Goal: Task Accomplishment & Management: Complete application form

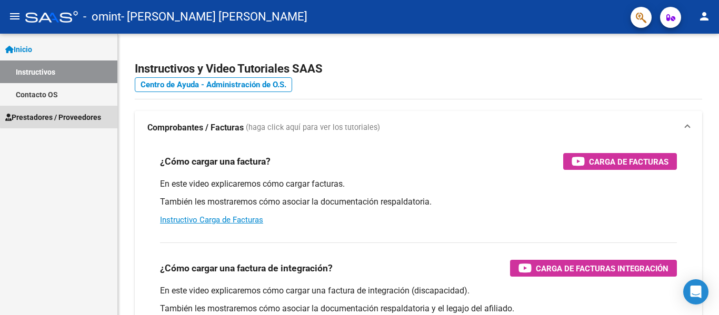
click at [65, 115] on span "Prestadores / Proveedores" at bounding box center [53, 118] width 96 height 12
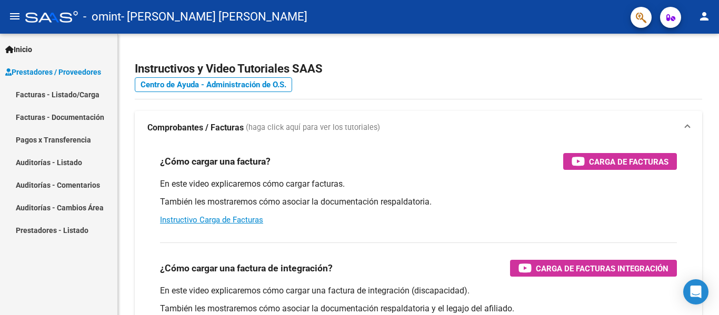
click at [94, 95] on link "Facturas - Listado/Carga" at bounding box center [58, 94] width 117 height 23
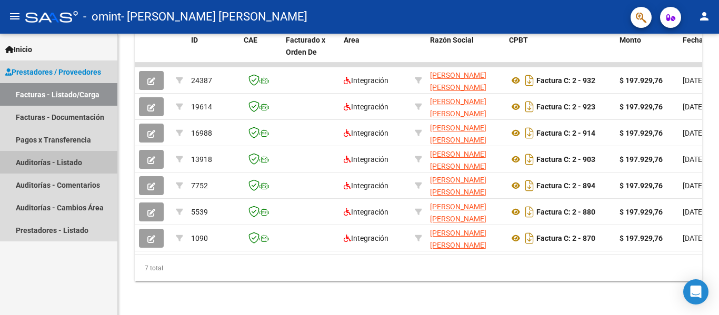
click at [63, 157] on link "Auditorías - Listado" at bounding box center [58, 162] width 117 height 23
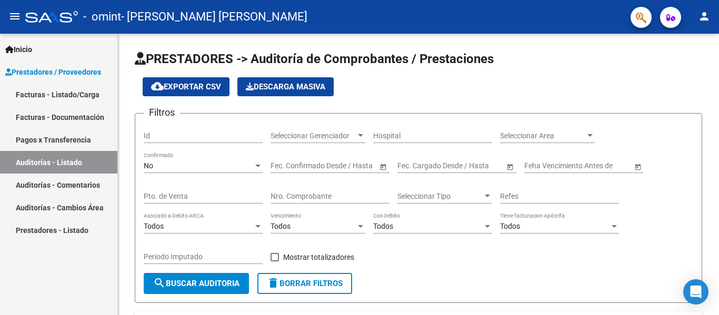
click at [54, 92] on link "Facturas - Listado/Carga" at bounding box center [58, 94] width 117 height 23
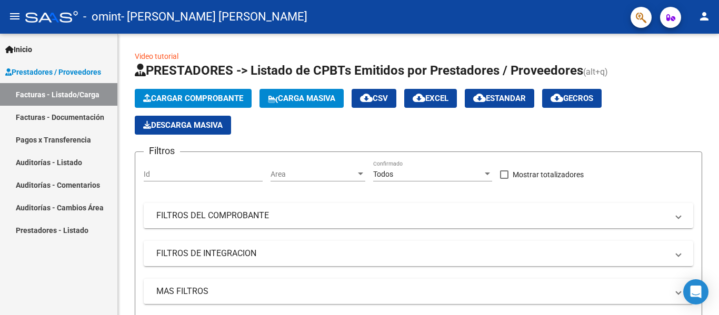
click at [67, 116] on link "Facturas - Documentación" at bounding box center [58, 117] width 117 height 23
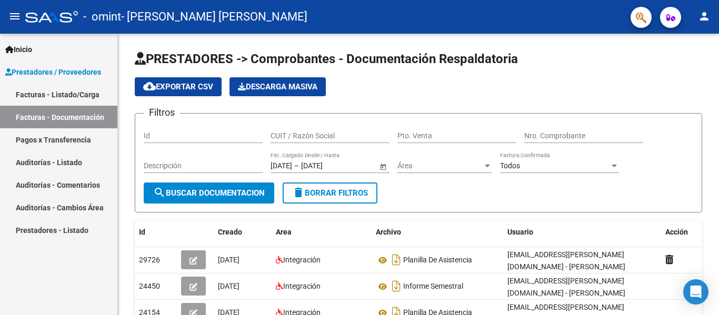
click at [63, 140] on link "Pagos x Transferencia" at bounding box center [58, 139] width 117 height 23
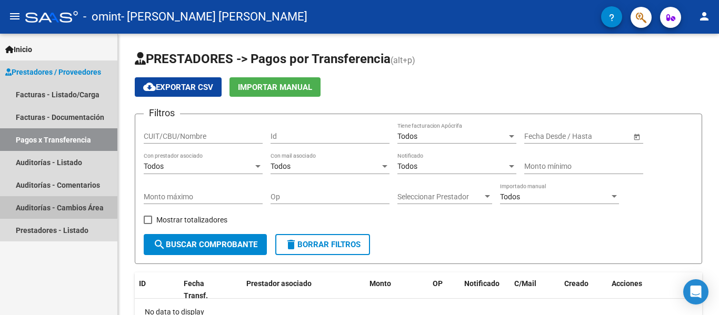
click at [50, 206] on link "Auditorías - Cambios Área" at bounding box center [58, 207] width 117 height 23
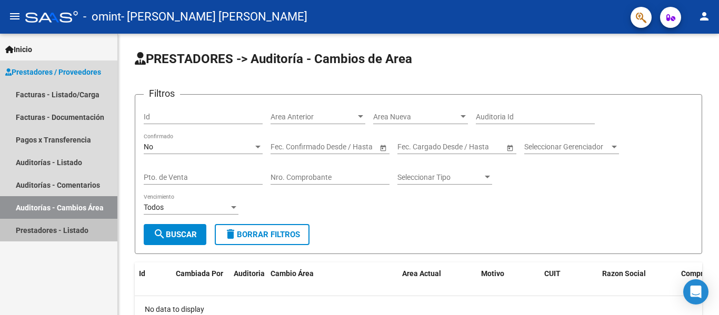
click at [44, 227] on link "Prestadores - Listado" at bounding box center [58, 230] width 117 height 23
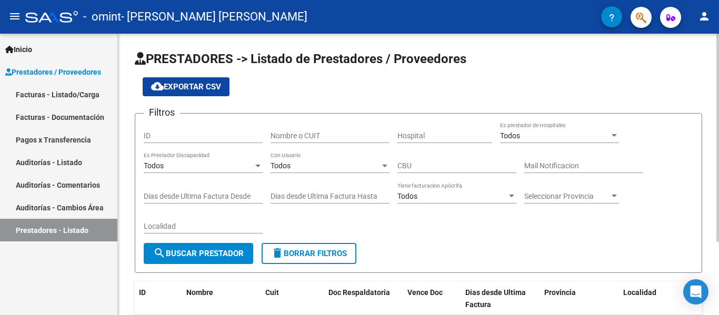
scroll to position [98, 0]
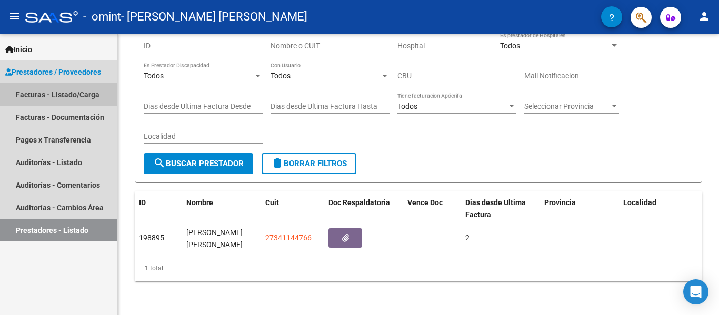
click at [67, 95] on link "Facturas - Listado/Carga" at bounding box center [58, 94] width 117 height 23
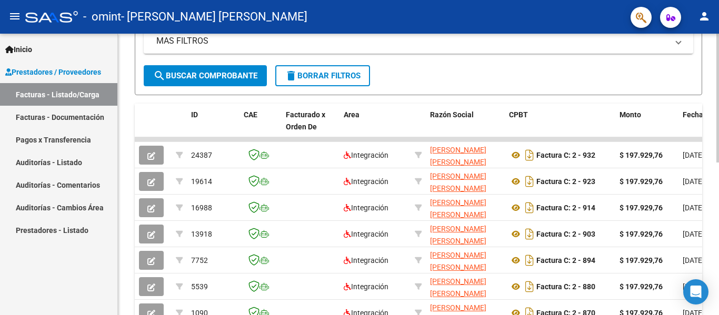
scroll to position [228, 0]
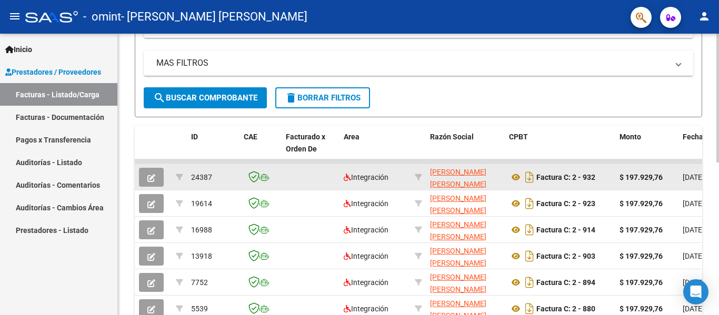
click at [155, 176] on button "button" at bounding box center [151, 177] width 25 height 19
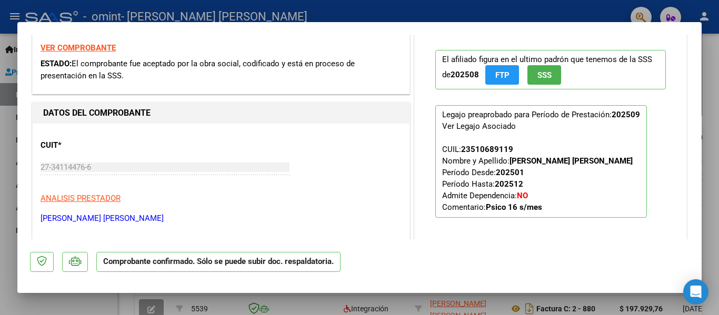
scroll to position [0, 0]
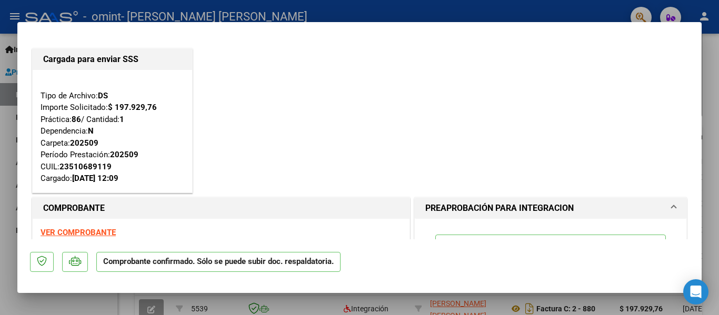
click at [329, 18] on div at bounding box center [359, 157] width 719 height 315
type input "$ 0,00"
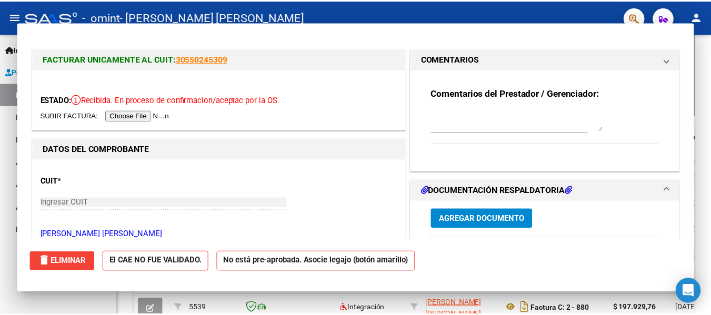
scroll to position [228, 0]
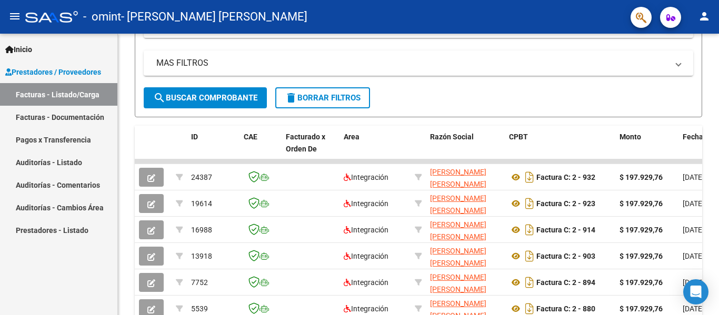
click at [705, 14] on mat-icon "person" at bounding box center [704, 16] width 13 height 13
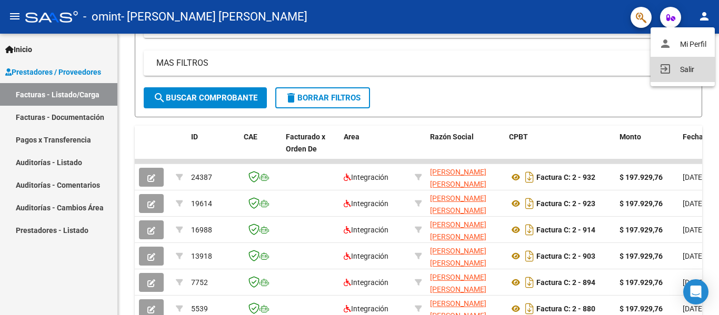
click at [693, 68] on button "exit_to_app Salir" at bounding box center [682, 69] width 64 height 25
